Goal: Task Accomplishment & Management: Use online tool/utility

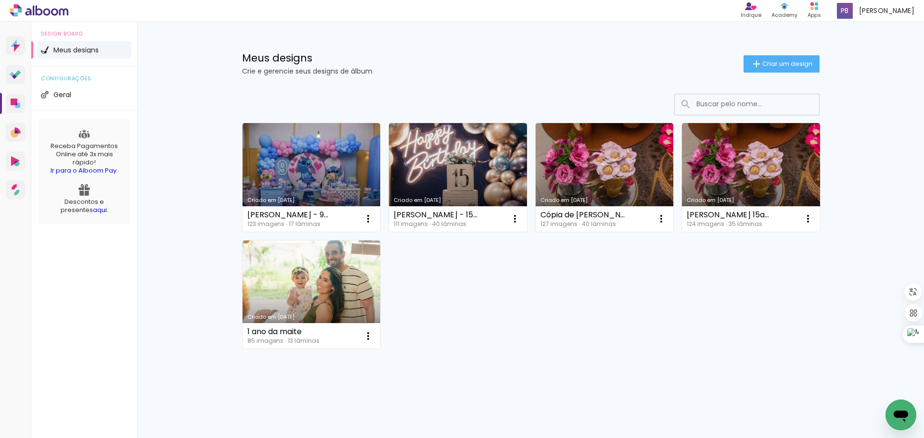
click at [318, 178] on link "Criado em [DATE]" at bounding box center [312, 177] width 138 height 109
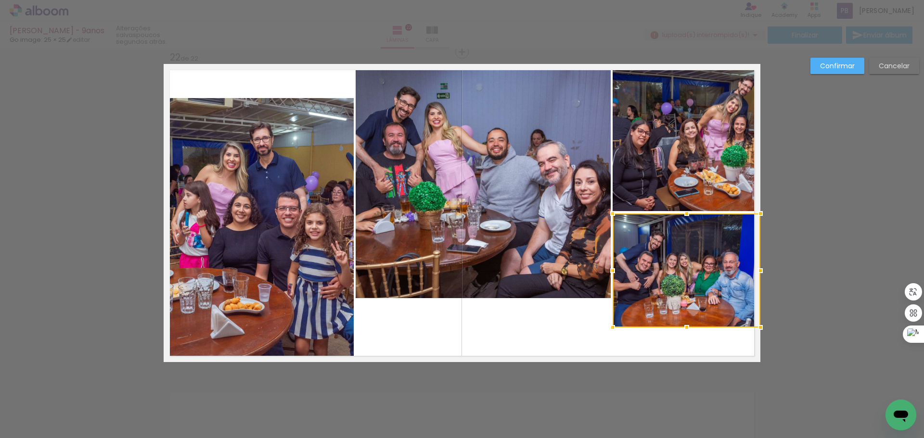
drag, startPoint x: 683, startPoint y: 297, endPoint x: 692, endPoint y: 326, distance: 30.7
click at [692, 326] on div at bounding box center [686, 327] width 19 height 19
click at [523, 333] on quentale-layouter at bounding box center [462, 213] width 597 height 298
click at [827, 60] on paper-button "Confirmar" at bounding box center [837, 66] width 54 height 16
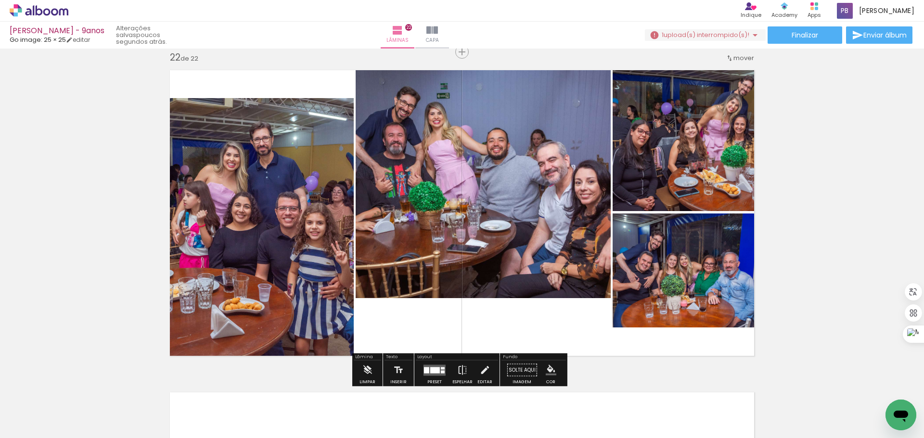
click at [547, 371] on iron-icon "color picker" at bounding box center [551, 370] width 11 height 11
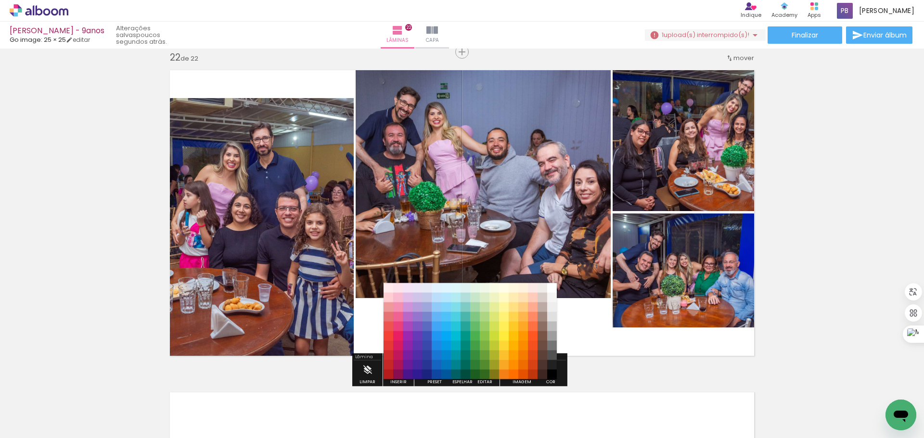
drag, startPoint x: 399, startPoint y: 287, endPoint x: 414, endPoint y: 294, distance: 16.6
click at [399, 287] on paper-item "#fce4ec" at bounding box center [398, 288] width 10 height 10
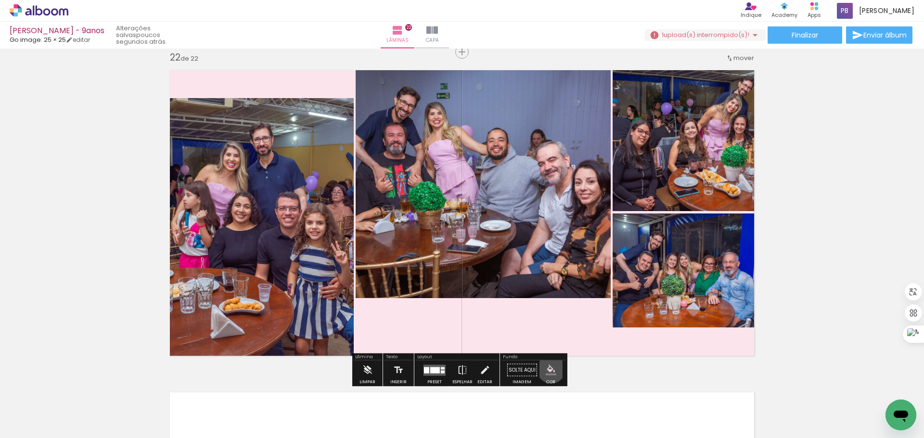
drag, startPoint x: 548, startPoint y: 370, endPoint x: 527, endPoint y: 364, distance: 22.0
click at [547, 369] on iron-icon "color picker" at bounding box center [551, 370] width 11 height 11
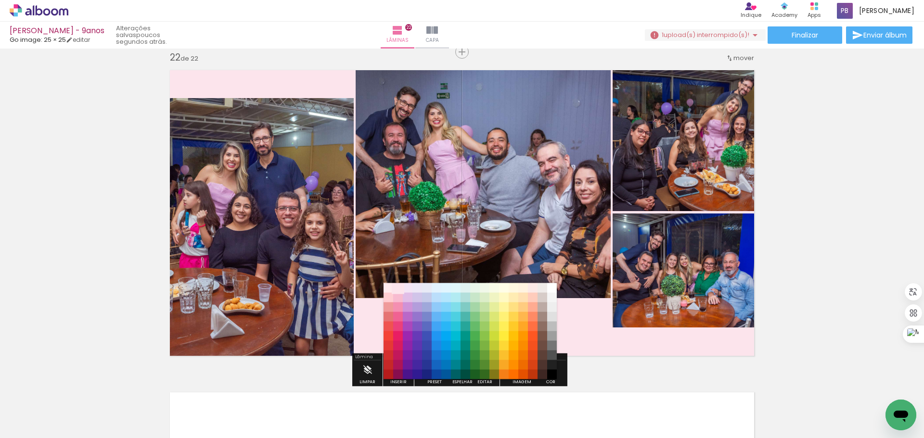
click at [393, 287] on paper-item "#fce4ec" at bounding box center [398, 288] width 10 height 10
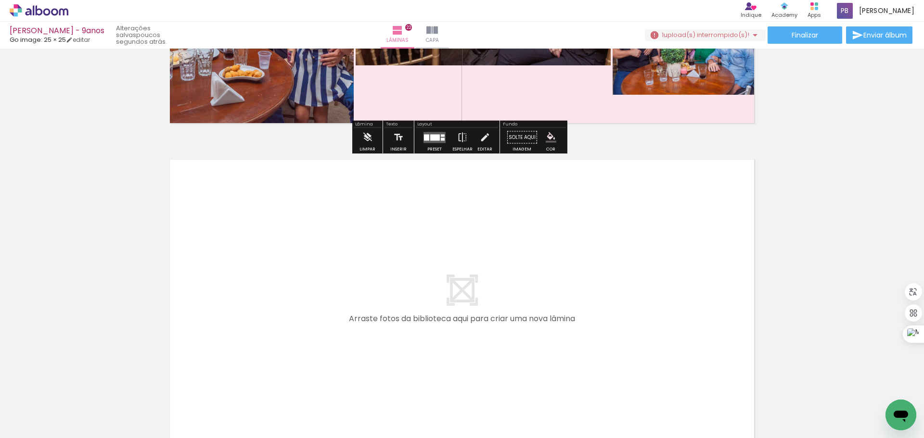
scroll to position [7073, 0]
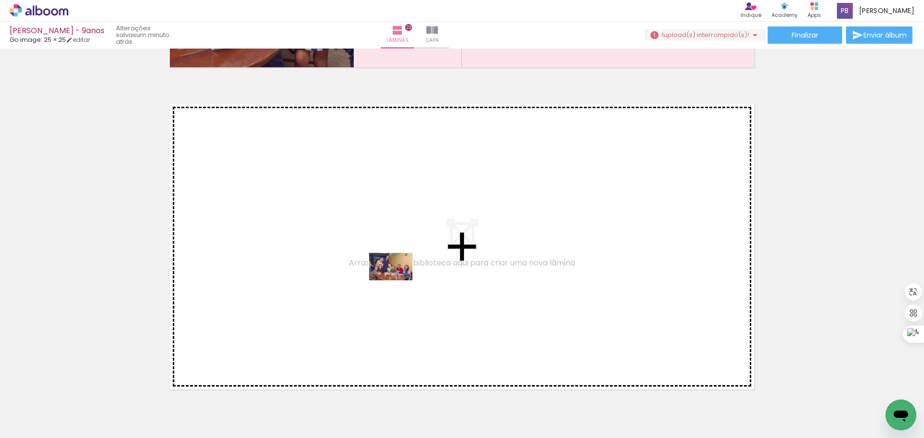
drag, startPoint x: 476, startPoint y: 410, endPoint x: 397, endPoint y: 281, distance: 151.0
click at [397, 281] on quentale-workspace at bounding box center [462, 219] width 924 height 438
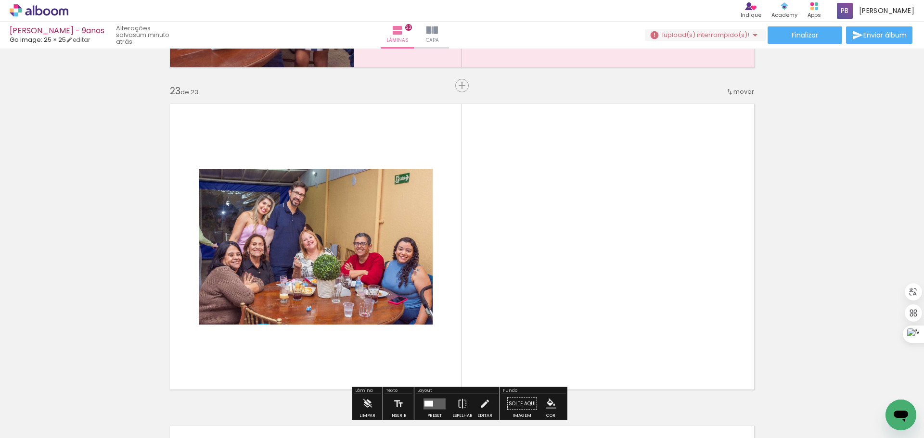
scroll to position [7107, 0]
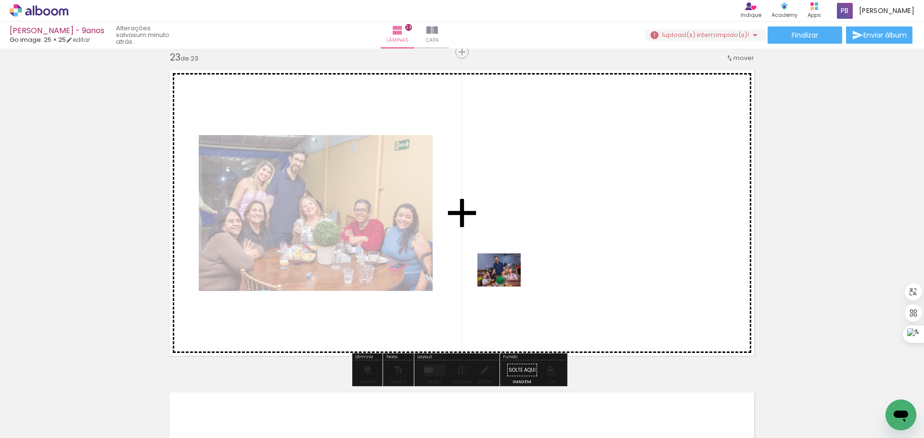
drag, startPoint x: 486, startPoint y: 407, endPoint x: 506, endPoint y: 279, distance: 129.7
click at [506, 279] on quentale-workspace at bounding box center [462, 219] width 924 height 438
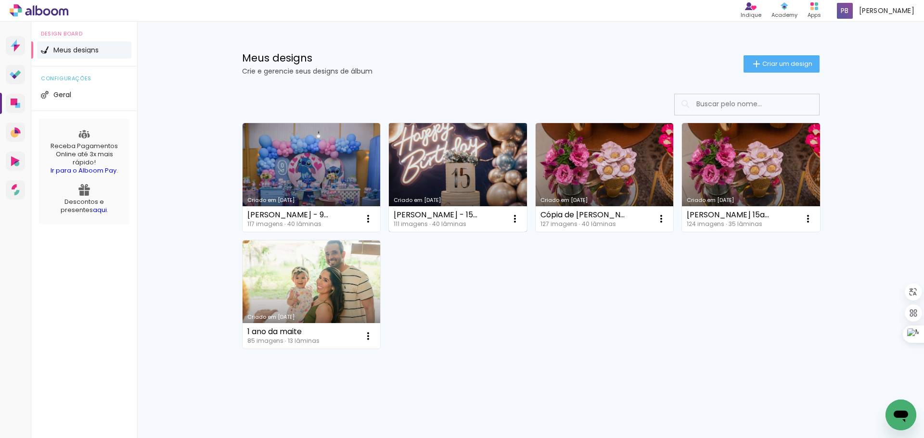
click at [465, 184] on link "Criado em [DATE]" at bounding box center [458, 177] width 138 height 109
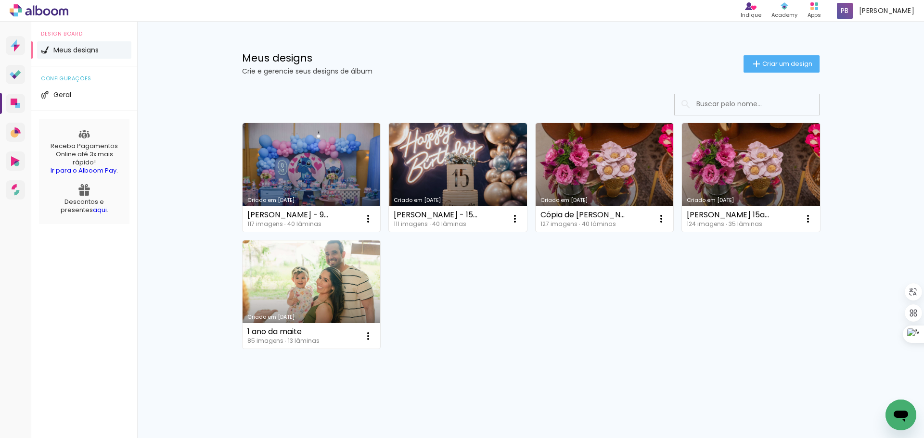
click at [325, 159] on link "Criado em [DATE]" at bounding box center [312, 177] width 138 height 109
